Goal: Information Seeking & Learning: Compare options

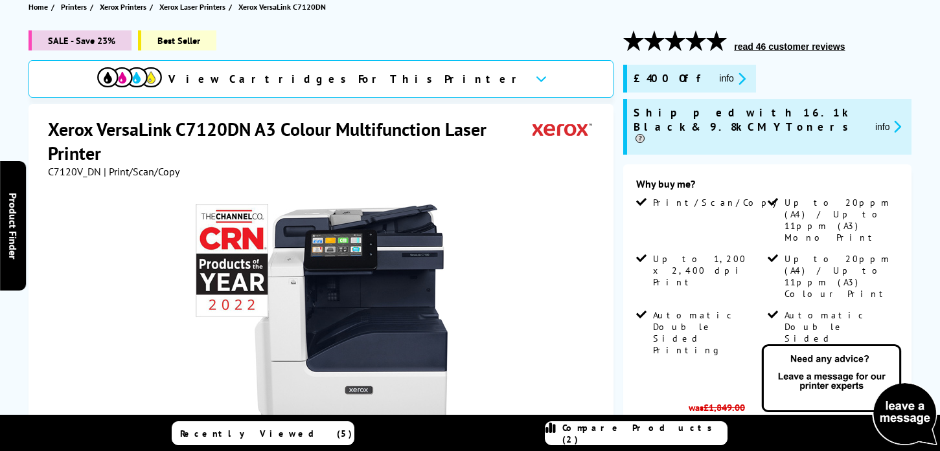
click at [4, 52] on div "SALE - Save 23% Best Seller View Cartridges For This Printer Xerox VersaLink C7…" at bounding box center [470, 404] width 940 height 749
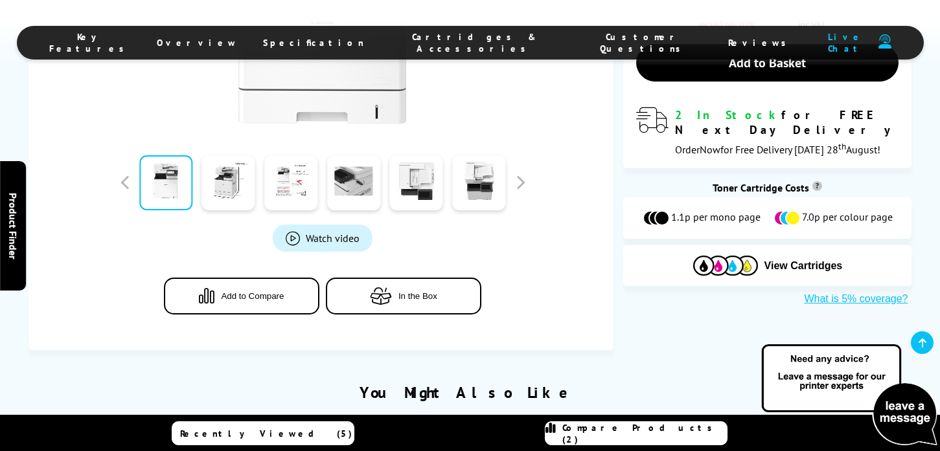
scroll to position [458, 0]
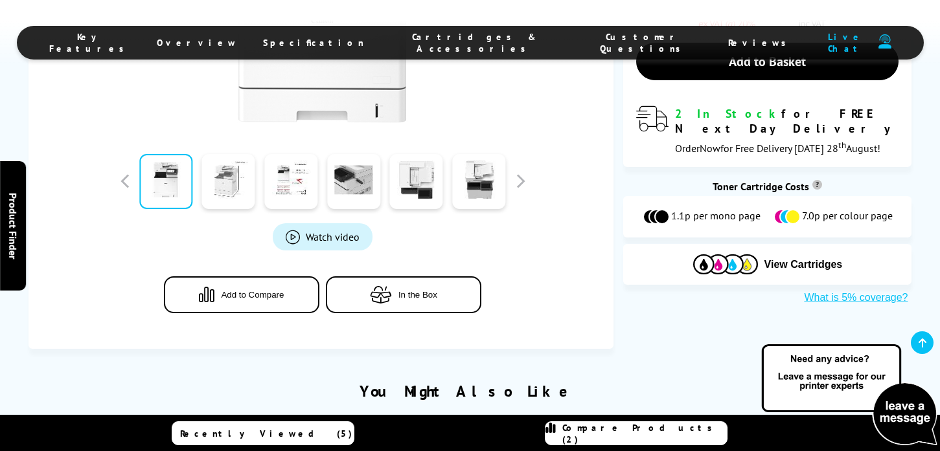
click at [236, 191] on link at bounding box center [228, 181] width 53 height 55
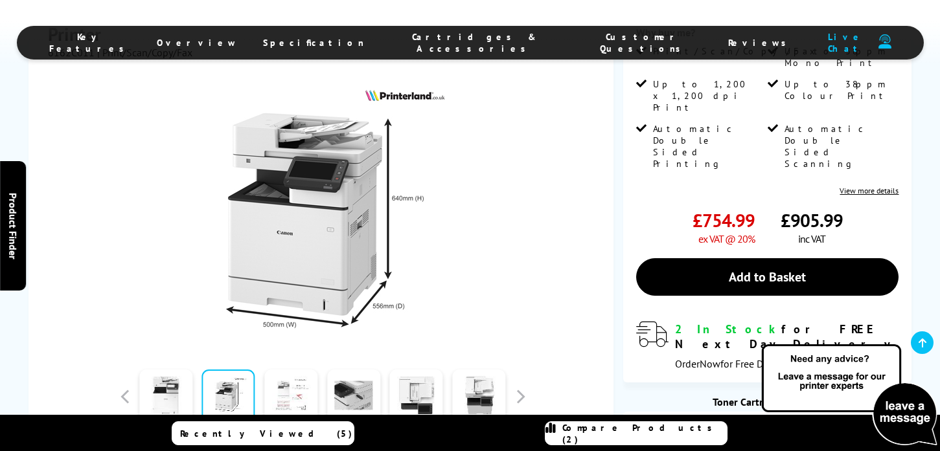
scroll to position [246, 0]
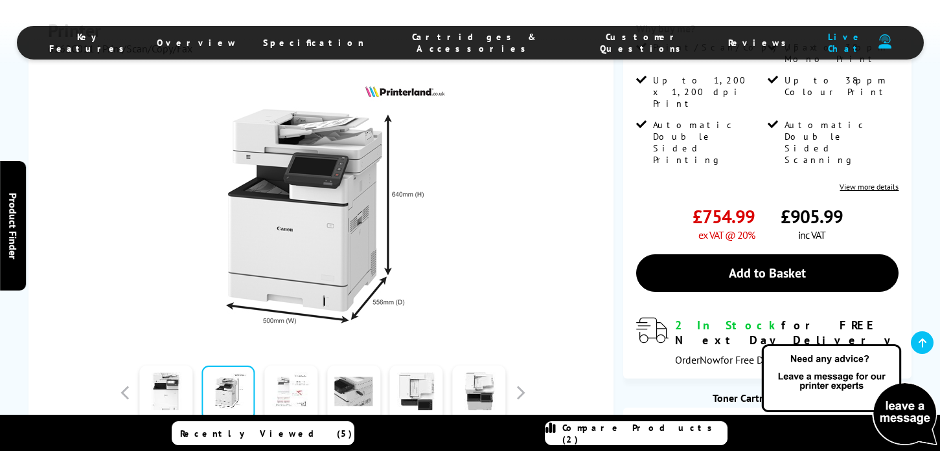
click at [297, 382] on link at bounding box center [290, 393] width 53 height 55
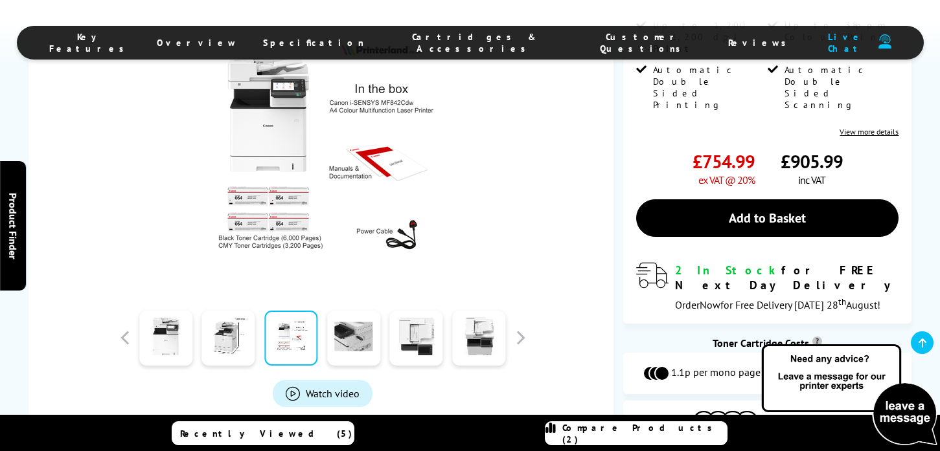
scroll to position [309, 0]
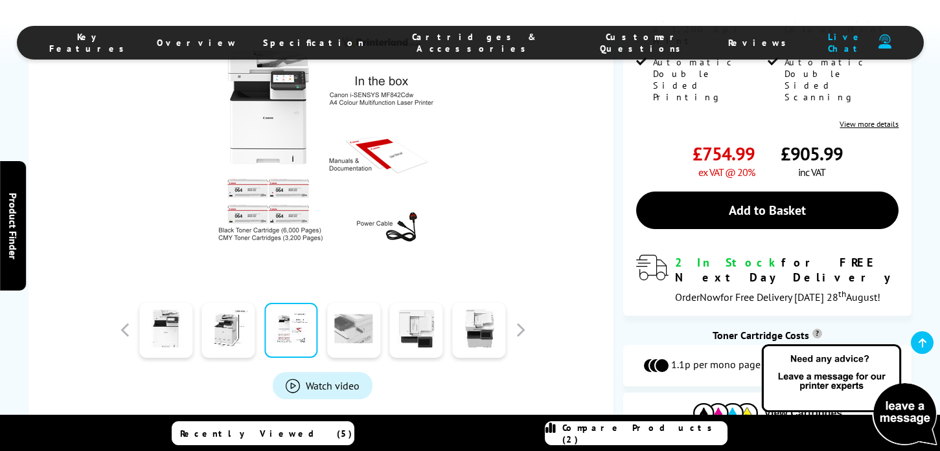
click at [352, 349] on link at bounding box center [353, 330] width 53 height 55
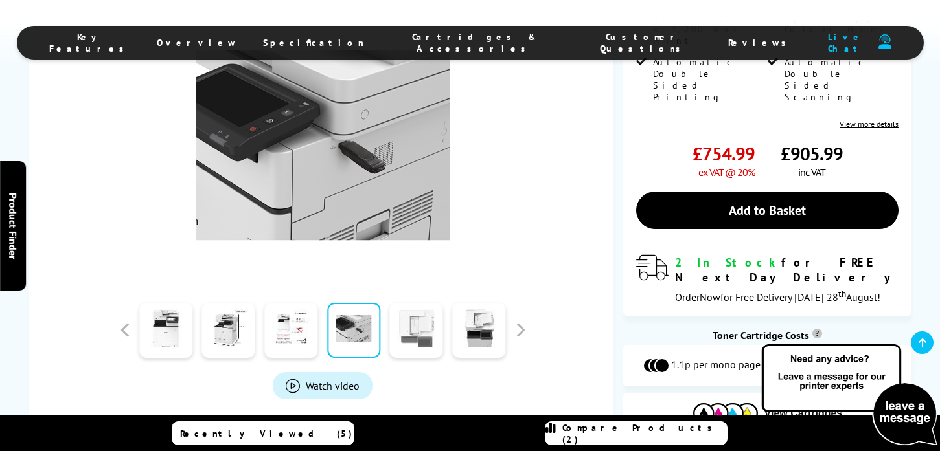
click at [411, 343] on link at bounding box center [416, 330] width 53 height 55
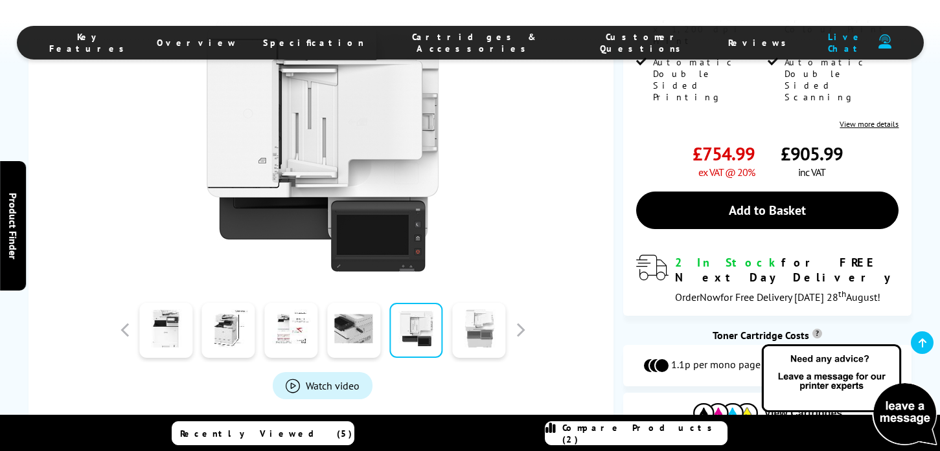
click at [480, 343] on link at bounding box center [478, 330] width 53 height 55
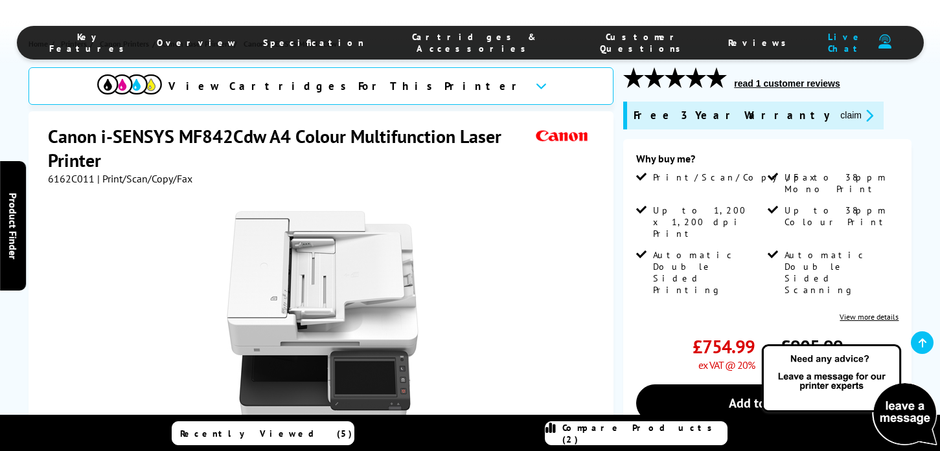
scroll to position [0, 0]
